Goal: Entertainment & Leisure: Consume media (video, audio)

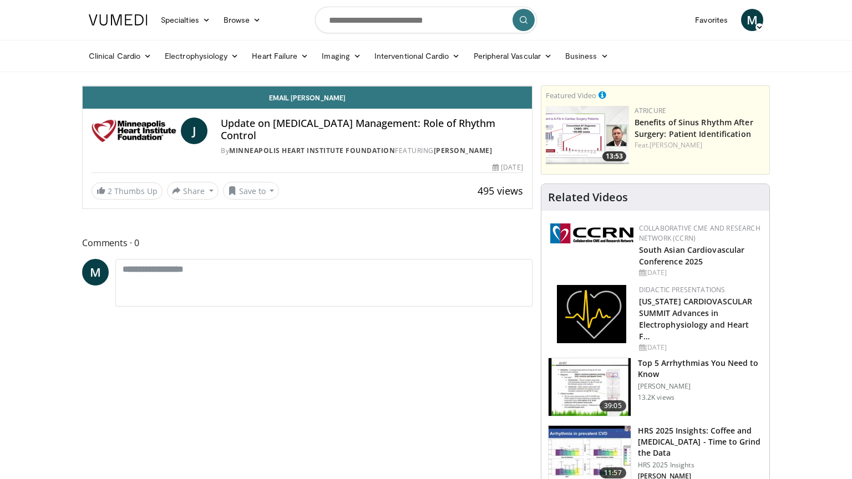
click at [532, 86] on span "Video Player" at bounding box center [521, 75] width 22 height 22
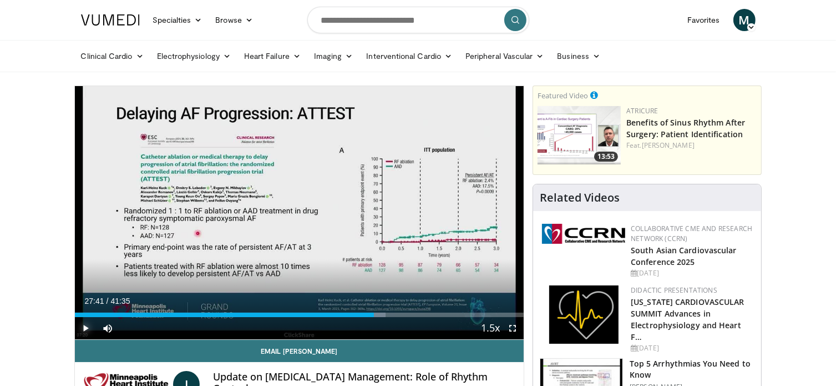
click at [84, 326] on span "Video Player" at bounding box center [86, 328] width 22 height 22
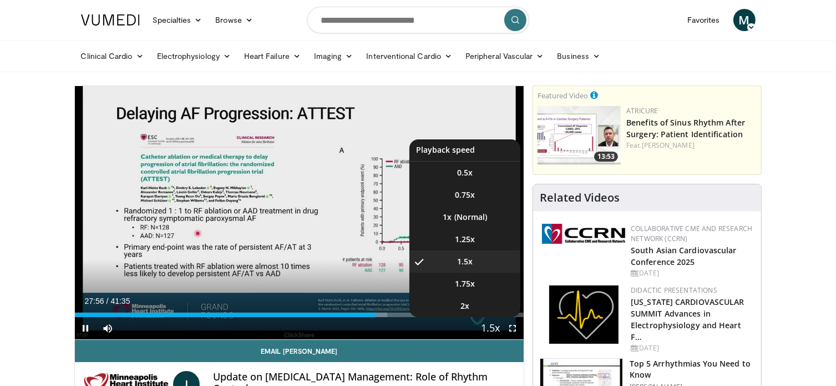
click at [494, 328] on span "Video Player" at bounding box center [491, 328] width 16 height 22
click at [468, 241] on span "1.25x" at bounding box center [465, 239] width 20 height 11
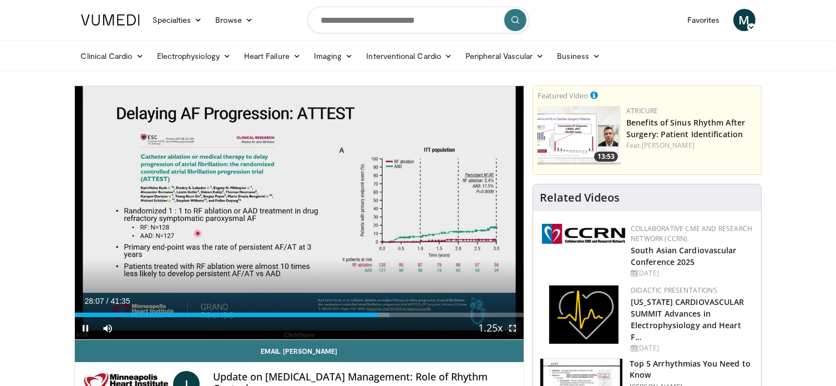
click at [515, 332] on span "Video Player" at bounding box center [512, 328] width 22 height 22
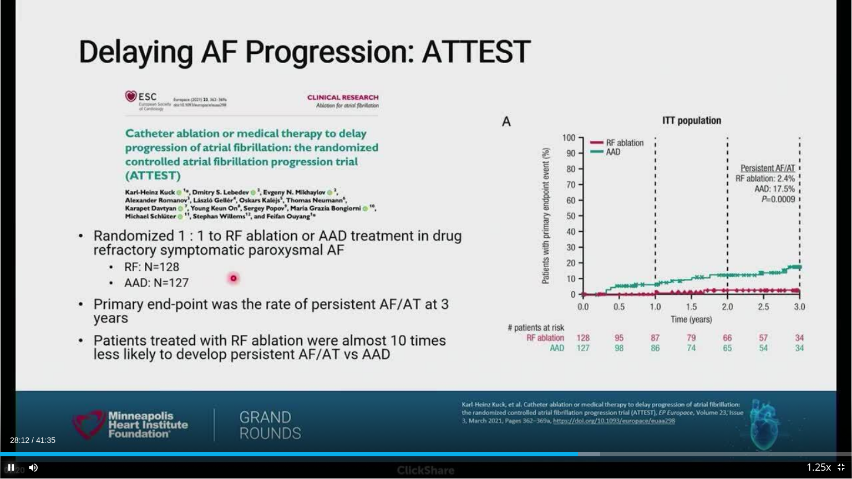
click at [9, 472] on span "Video Player" at bounding box center [11, 468] width 22 height 22
click at [7, 464] on span "Video Player" at bounding box center [11, 468] width 22 height 22
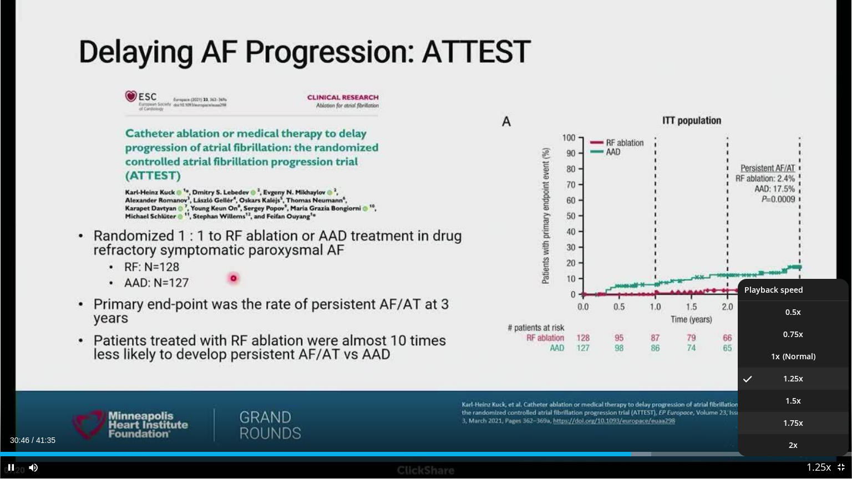
click at [802, 425] on span "1.75x" at bounding box center [793, 423] width 20 height 11
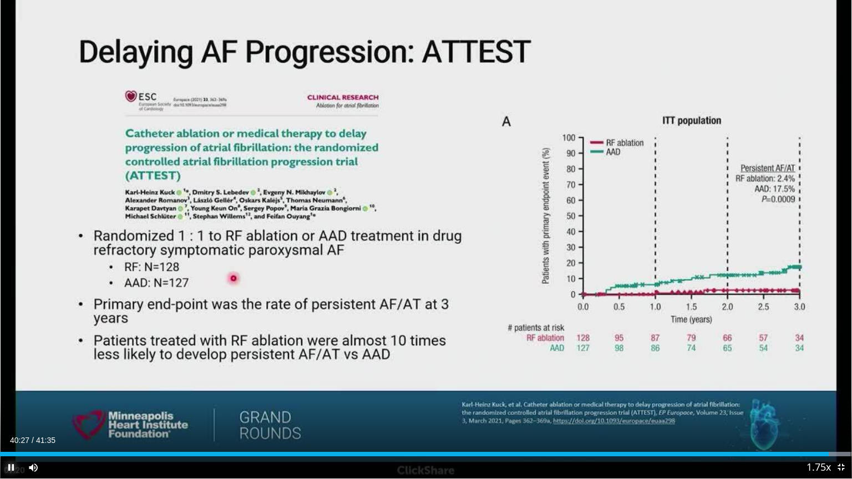
click at [11, 468] on span "Video Player" at bounding box center [11, 468] width 22 height 22
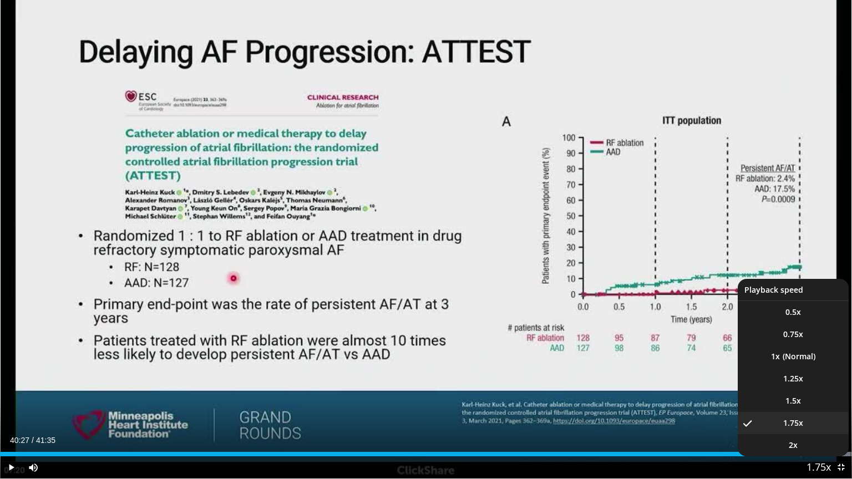
click at [822, 462] on span "Video Player" at bounding box center [819, 468] width 16 height 22
click at [792, 361] on li "1x" at bounding box center [793, 357] width 111 height 22
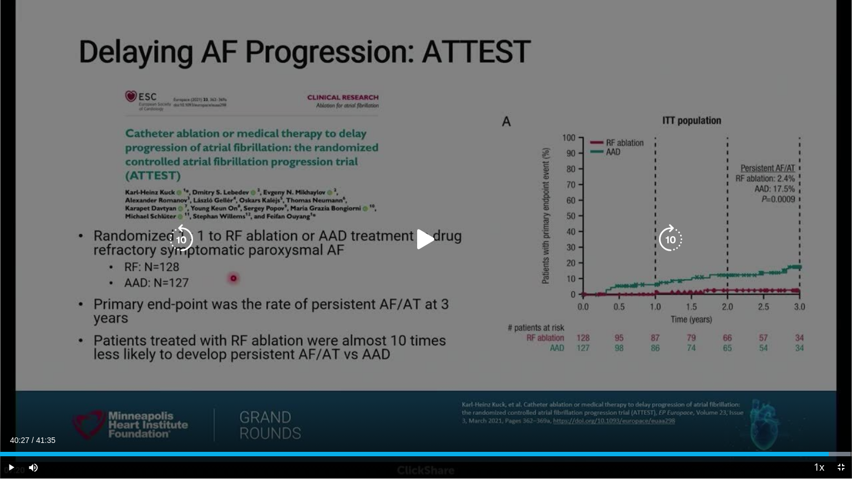
click at [419, 244] on icon "Video Player" at bounding box center [425, 239] width 31 height 31
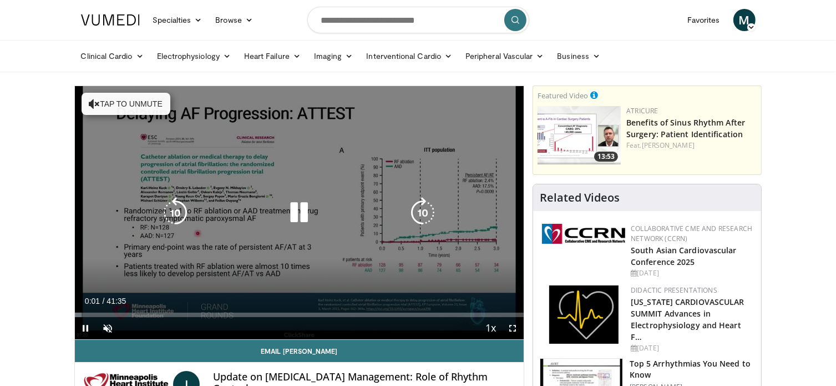
click at [301, 213] on icon "Video Player" at bounding box center [298, 212] width 31 height 31
